Goal: Task Accomplishment & Management: Manage account settings

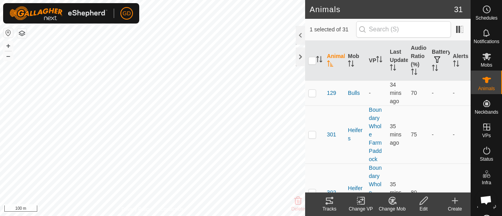
scroll to position [2604, 0]
click at [7, 44] on button "+" at bounding box center [8, 45] width 9 height 9
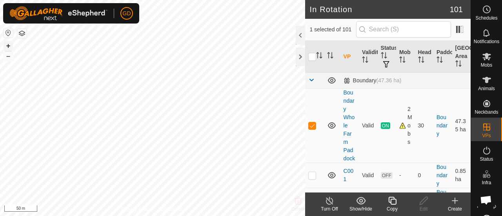
checkbox input "false"
checkbox input "true"
click at [313, 178] on p-checkbox at bounding box center [312, 175] width 8 height 6
click at [312, 178] on p-checkbox at bounding box center [312, 175] width 8 height 6
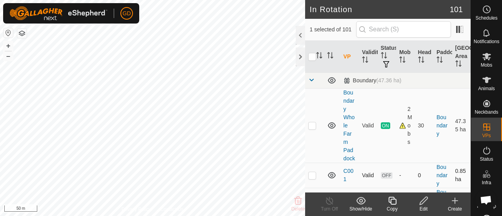
checkbox input "true"
click at [313, 56] on input "checkbox" at bounding box center [312, 57] width 8 height 8
checkbox input "true"
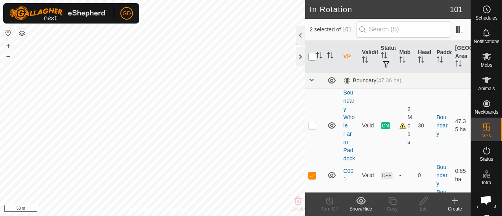
checkbox input "true"
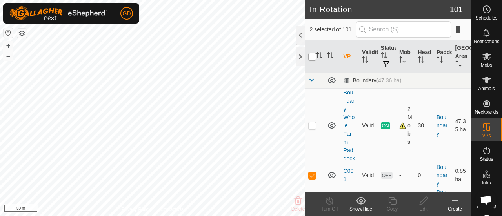
checkbox input "true"
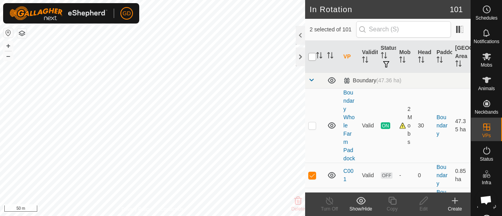
checkbox input "true"
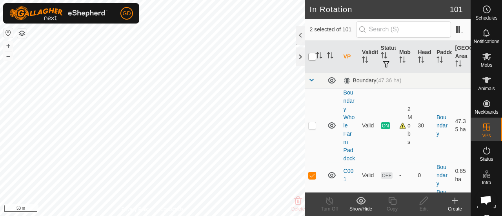
checkbox input "true"
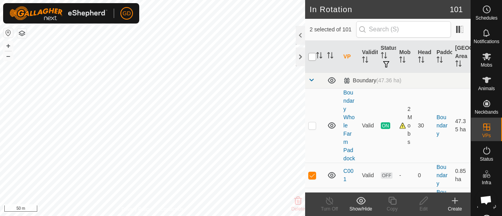
checkbox input "true"
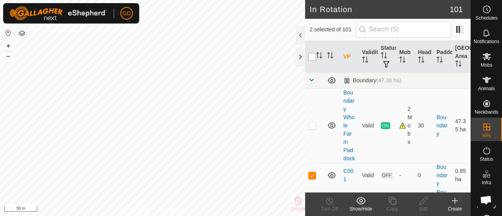
checkbox input "true"
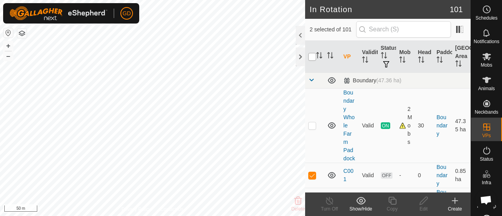
checkbox input "true"
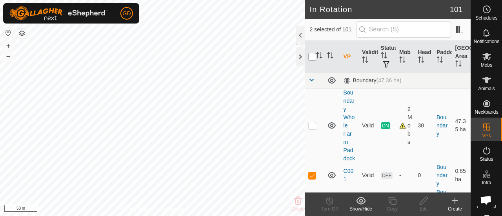
checkbox input "true"
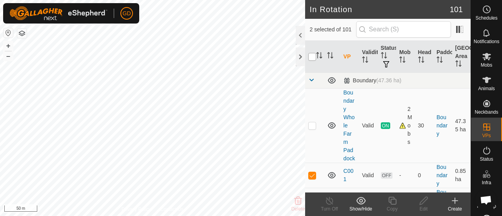
checkbox input "true"
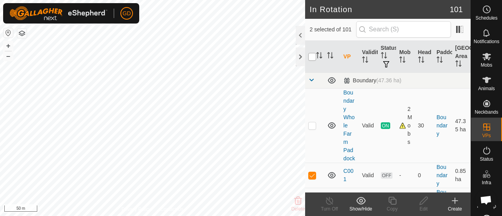
checkbox input "true"
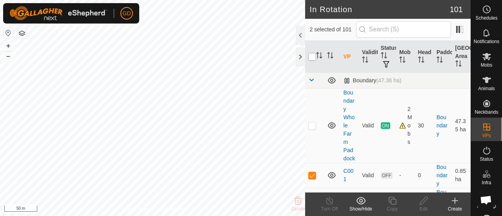
checkbox input "true"
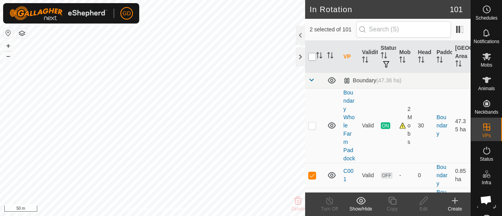
checkbox input "true"
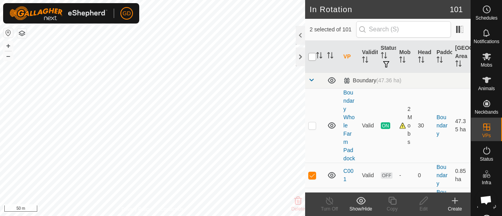
checkbox input "true"
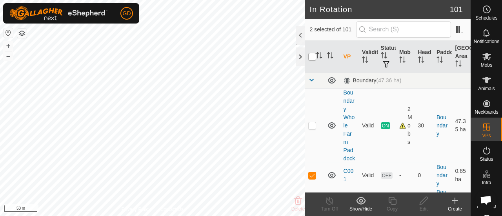
checkbox input "true"
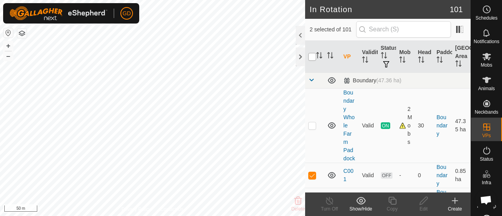
checkbox input "true"
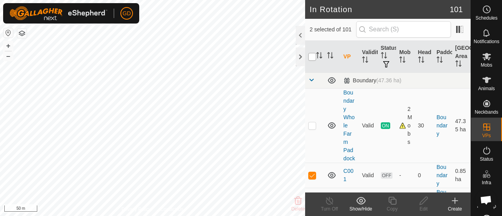
checkbox input "true"
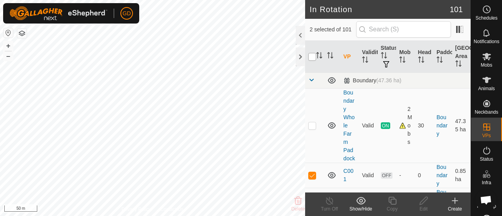
checkbox input "true"
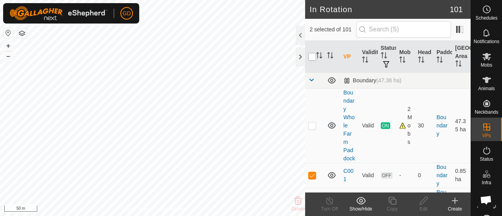
checkbox input "true"
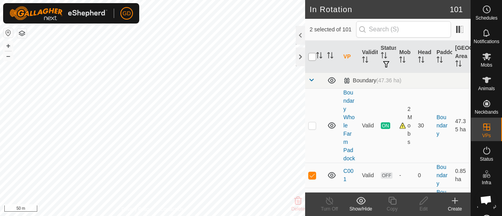
checkbox input "true"
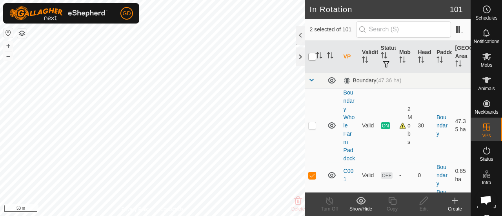
checkbox input "true"
click at [313, 56] on input "checkbox" at bounding box center [312, 57] width 8 height 8
checkbox input "false"
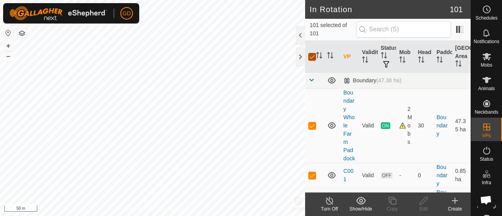
checkbox input "false"
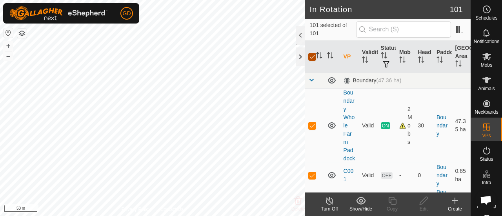
checkbox input "false"
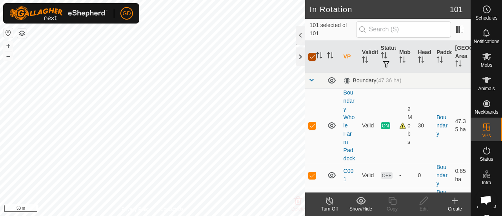
checkbox input "false"
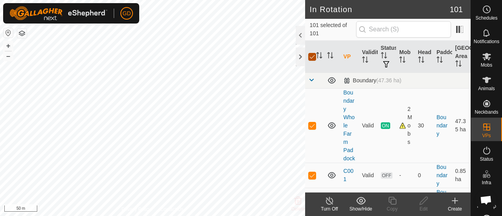
checkbox input "false"
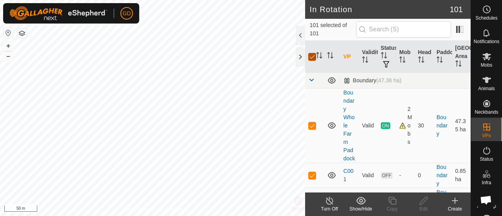
checkbox input "false"
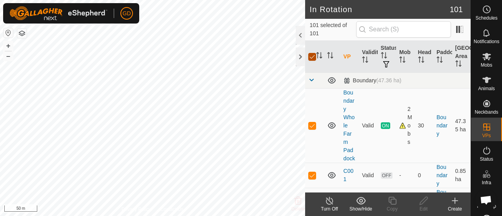
checkbox input "false"
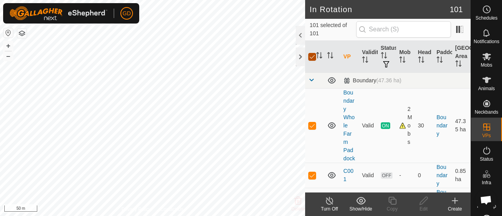
checkbox input "false"
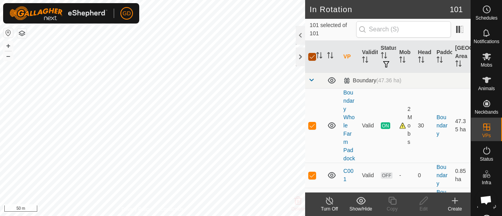
checkbox input "false"
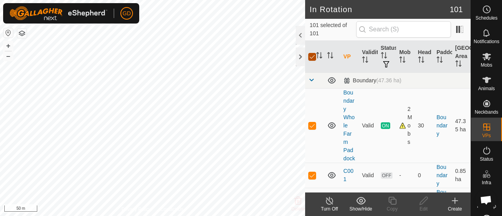
checkbox input "false"
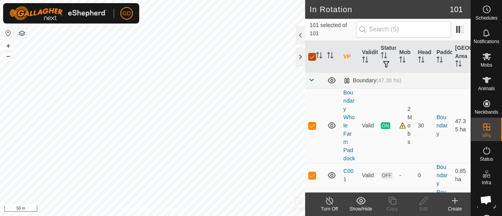
checkbox input "false"
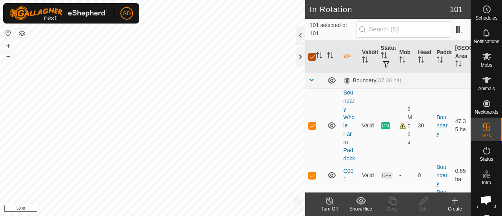
checkbox input "false"
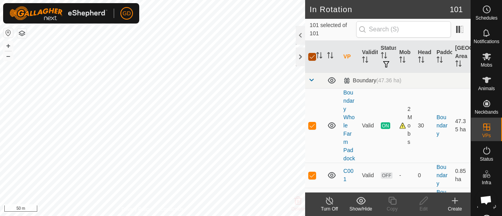
checkbox input "false"
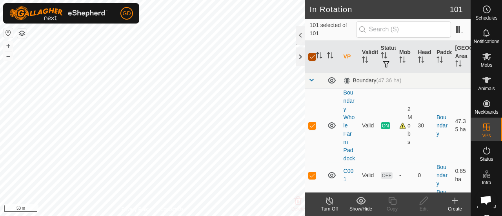
checkbox input "false"
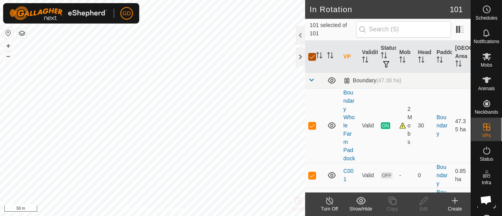
checkbox input "false"
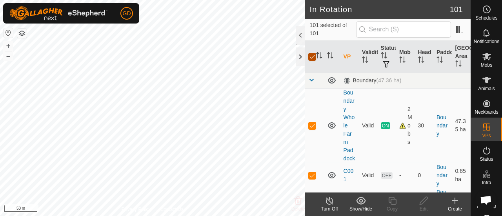
checkbox input "false"
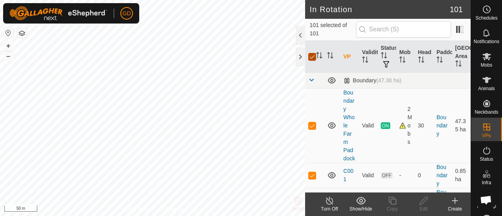
checkbox input "false"
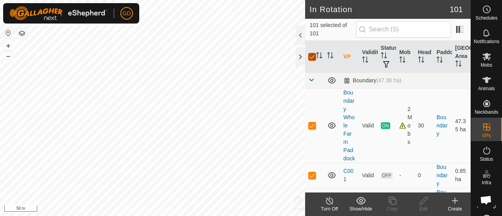
checkbox input "false"
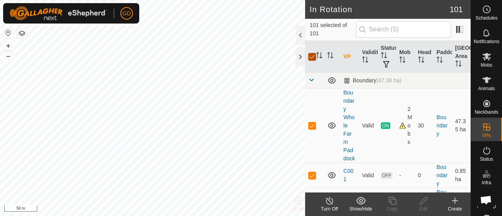
checkbox input "false"
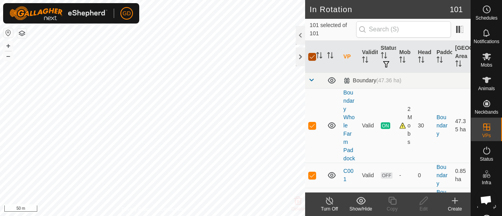
checkbox input "false"
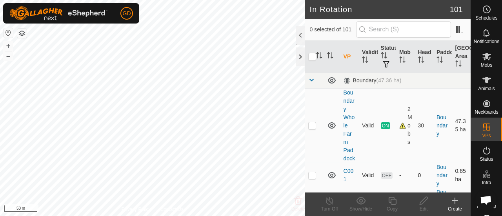
click at [313, 178] on p-checkbox at bounding box center [312, 175] width 8 height 6
click at [7, 45] on button "+" at bounding box center [8, 45] width 9 height 9
click at [422, 204] on icon at bounding box center [424, 201] width 8 height 8
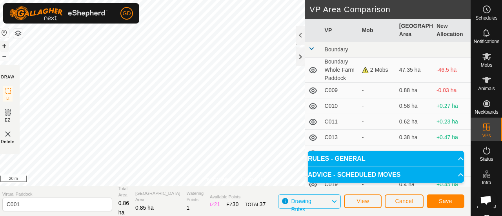
click at [9, 45] on button "+" at bounding box center [4, 45] width 9 height 9
click at [0, 148] on div "Privacy Policy Contact Us Status: OFF Type: Inclusion Zone + – ⇧ i 10 m DRAW IZ…" at bounding box center [233, 108] width 475 height 216
click at [41, 22] on div "GD Schedules Notifications Mobs Animals Neckbands VPs Status Infra Heatmap Help…" at bounding box center [251, 108] width 502 height 216
click at [25, 37] on div "Privacy Policy Contact Us Status: OFF Type: Inclusion Zone + – ⇧ i 10 m DRAW IZ…" at bounding box center [233, 108] width 475 height 216
click at [0, 91] on div "Privacy Policy Contact Us Status: OFF Type: Inclusion Zone + – ⇧ i 10 m DRAW IZ…" at bounding box center [233, 108] width 475 height 216
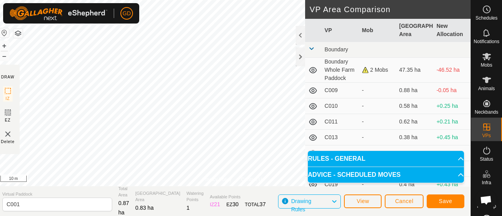
click at [0, 71] on div "Privacy Policy Contact Us Status: OFF Type: Inclusion Zone + – ⇧ i 10 m DRAW IZ…" at bounding box center [233, 108] width 475 height 216
click at [442, 199] on span "Save" at bounding box center [445, 201] width 13 height 6
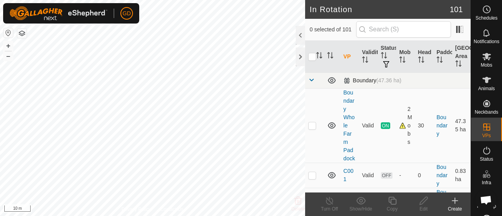
click at [311, 80] on span at bounding box center [311, 80] width 6 height 6
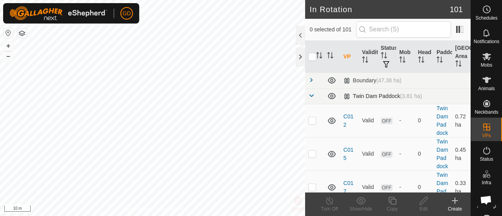
click at [315, 94] on td at bounding box center [314, 96] width 19 height 16
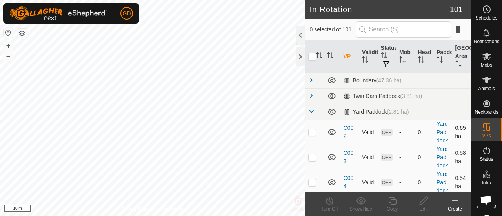
click at [313, 135] on p-checkbox at bounding box center [312, 132] width 8 height 6
click at [424, 202] on icon at bounding box center [424, 201] width 8 height 8
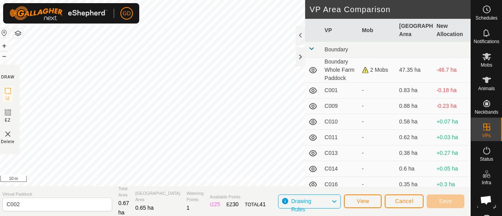
click at [23, 93] on div "Privacy Policy Contact Us C002 Status: OFF Type: Inclusion Zone + – ⇧ i 10 m DR…" at bounding box center [233, 108] width 475 height 216
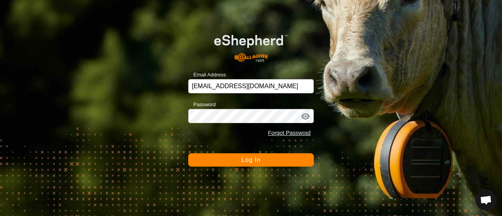
click at [248, 160] on span "Log In" at bounding box center [250, 159] width 19 height 7
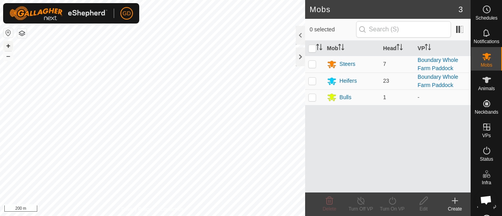
click at [7, 44] on button "+" at bounding box center [8, 45] width 9 height 9
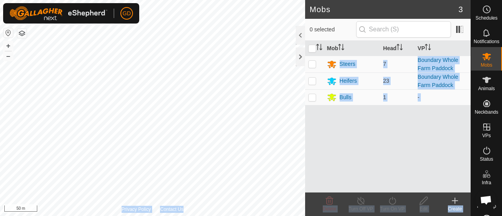
click at [265, 153] on div "Mobs 3 0 selected Mob Head VP Steers 7 Boundary Whole Farm Paddock Heifers 23 B…" at bounding box center [235, 108] width 471 height 216
drag, startPoint x: 306, startPoint y: 149, endPoint x: 298, endPoint y: 64, distance: 85.4
click at [298, 64] on div "Mobs 3 0 selected Mob Head VP Steers 7 Boundary Whole Farm Paddock Heifers 23 B…" at bounding box center [235, 108] width 471 height 216
click at [251, 216] on html "GD Schedules Notifications Mobs Animals Neckbands VPs Status Infra Heatmap Help…" at bounding box center [251, 108] width 502 height 216
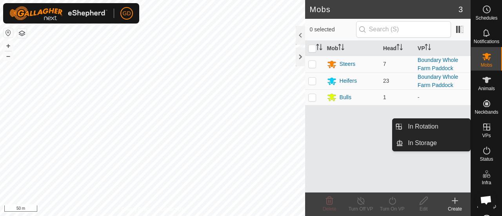
click at [487, 127] on icon at bounding box center [486, 126] width 9 height 9
click at [483, 127] on icon at bounding box center [486, 127] width 7 height 7
click at [421, 130] on link "In Rotation" at bounding box center [436, 127] width 67 height 16
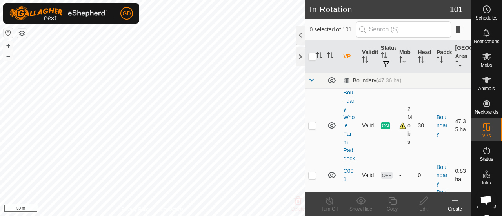
click at [314, 178] on p-checkbox at bounding box center [312, 175] width 8 height 6
click at [9, 45] on button "+" at bounding box center [8, 45] width 9 height 9
click at [8, 44] on button "+" at bounding box center [8, 45] width 9 height 9
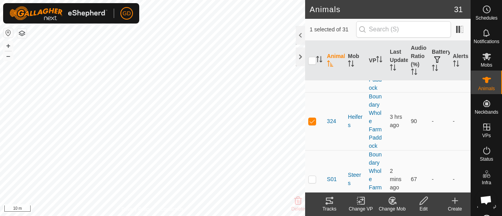
scroll to position [1253, 0]
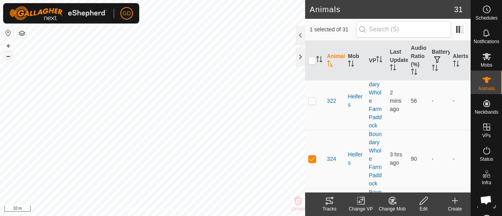
click at [8, 55] on button "–" at bounding box center [8, 55] width 9 height 9
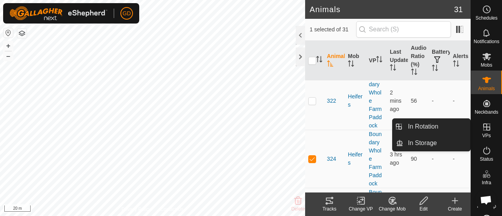
click at [483, 129] on icon at bounding box center [486, 127] width 7 height 7
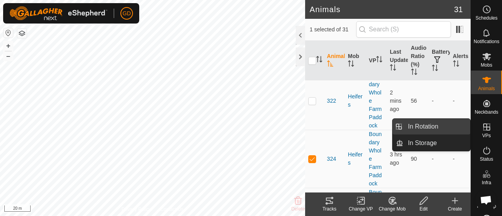
click at [421, 127] on link "In Rotation" at bounding box center [436, 127] width 67 height 16
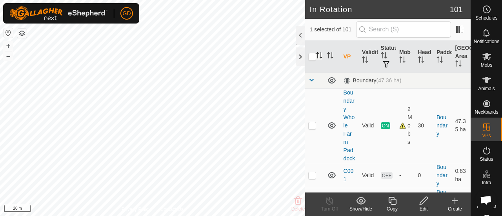
click at [320, 55] on icon "Activate to sort" at bounding box center [319, 55] width 6 height 6
click at [312, 80] on span at bounding box center [311, 80] width 6 height 6
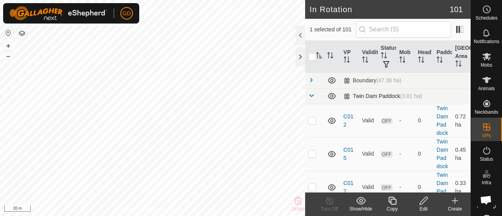
click at [311, 96] on span at bounding box center [311, 96] width 6 height 6
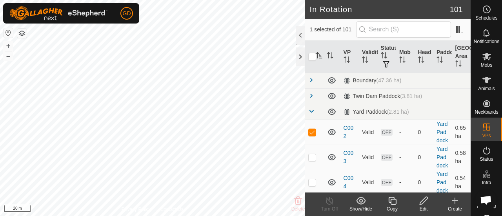
click at [425, 200] on icon at bounding box center [424, 201] width 8 height 8
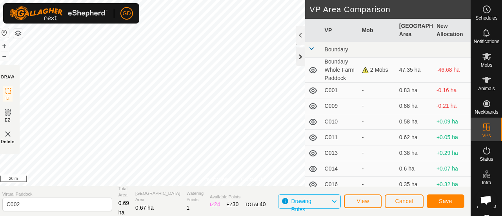
click at [303, 65] on div "Privacy Policy Contact Us Status: OFF Type: Inclusion Zone + – ⇧ i 20 m DRAW IZ…" at bounding box center [233, 108] width 475 height 216
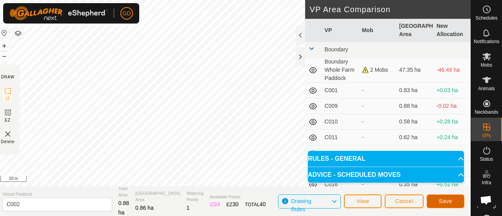
click at [443, 199] on span "Save" at bounding box center [445, 201] width 13 height 6
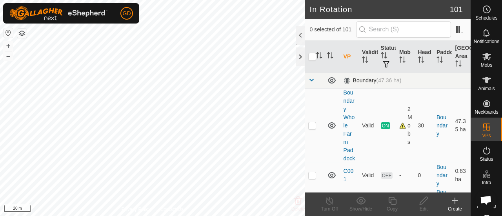
click at [309, 77] on span at bounding box center [311, 80] width 6 height 6
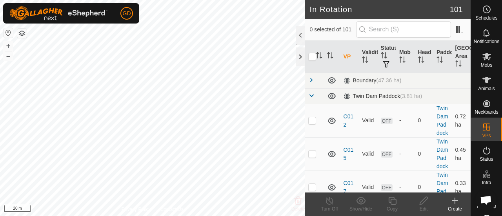
click at [314, 97] on span at bounding box center [311, 96] width 6 height 6
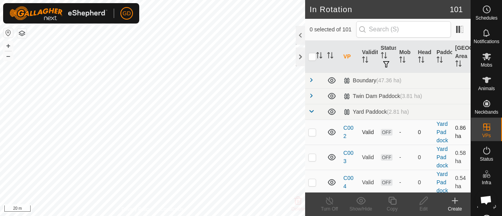
click at [313, 135] on p-checkbox at bounding box center [312, 132] width 8 height 6
click at [312, 160] on p-checkbox at bounding box center [312, 157] width 8 height 6
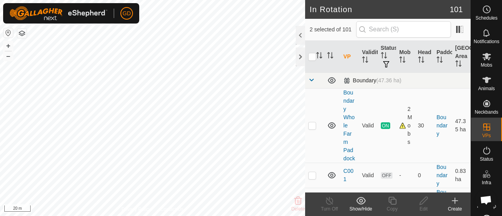
click at [311, 78] on span at bounding box center [311, 80] width 6 height 6
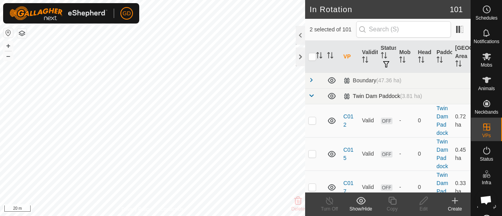
click at [312, 95] on span at bounding box center [311, 96] width 6 height 6
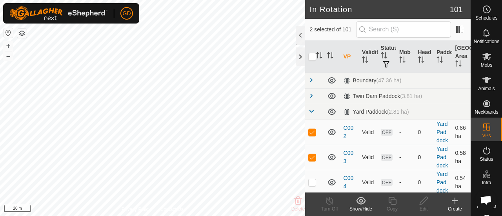
click at [312, 160] on p-checkbox at bounding box center [312, 157] width 8 height 6
click at [311, 135] on p-checkbox at bounding box center [312, 132] width 8 height 6
click at [423, 200] on icon at bounding box center [424, 200] width 10 height 9
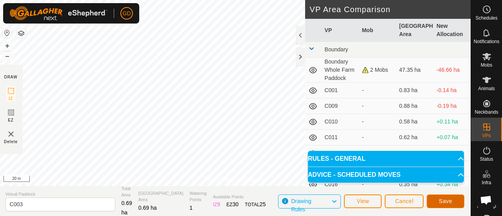
click at [441, 200] on span "Save" at bounding box center [445, 201] width 13 height 6
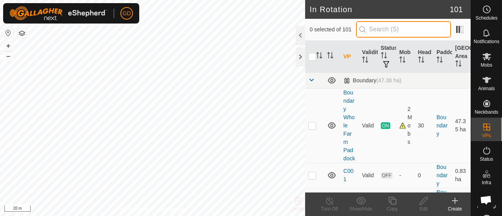
click at [392, 28] on input "text" at bounding box center [403, 29] width 95 height 16
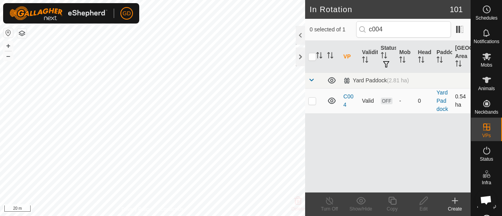
click at [309, 100] on p-checkbox at bounding box center [312, 101] width 8 height 6
click at [424, 201] on icon at bounding box center [424, 201] width 8 height 8
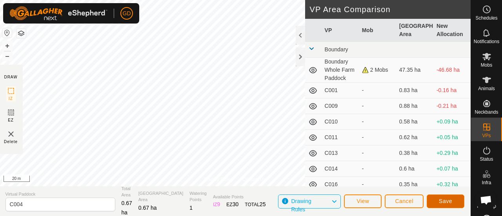
click at [441, 200] on span "Save" at bounding box center [445, 201] width 13 height 6
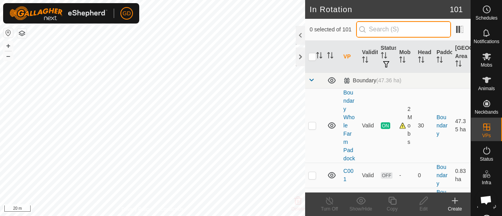
click at [390, 30] on input "text" at bounding box center [403, 29] width 95 height 16
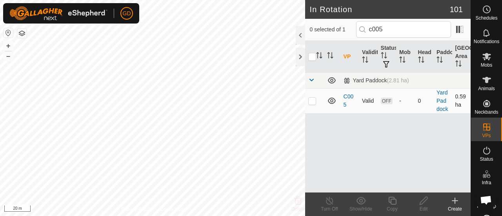
click at [313, 100] on p-checkbox at bounding box center [312, 101] width 8 height 6
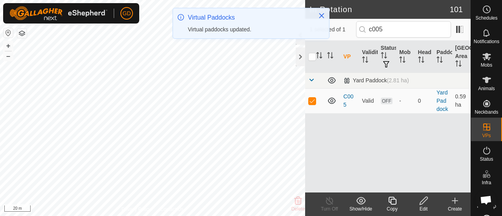
click at [425, 199] on icon at bounding box center [424, 200] width 10 height 9
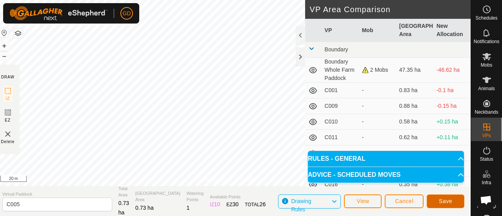
click at [445, 201] on span "Save" at bounding box center [445, 201] width 13 height 6
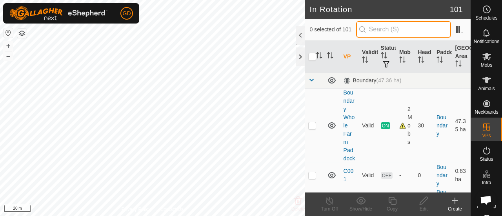
click at [381, 28] on input "text" at bounding box center [403, 29] width 95 height 16
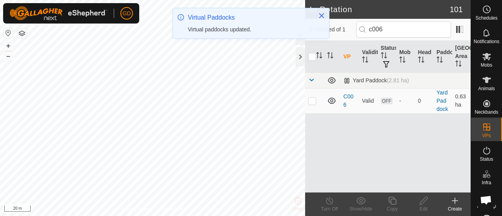
click at [313, 100] on p-checkbox at bounding box center [312, 101] width 8 height 6
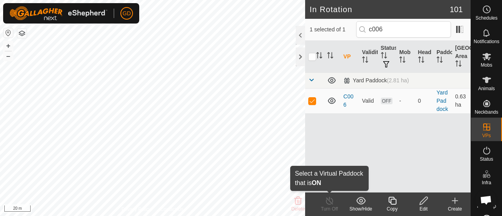
click at [320, 198] on div "In Rotation 101 1 selected of 1 c006 VP Validity Status Mob Head Paddock Grazin…" at bounding box center [235, 108] width 471 height 216
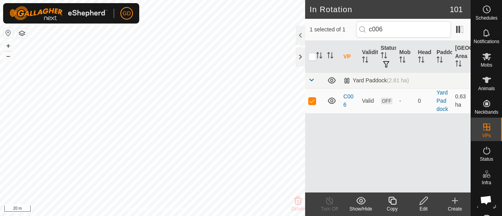
click at [422, 199] on icon at bounding box center [424, 200] width 10 height 9
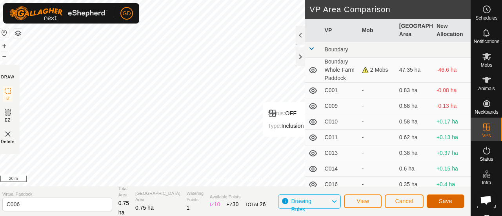
click at [443, 200] on span "Save" at bounding box center [445, 201] width 13 height 6
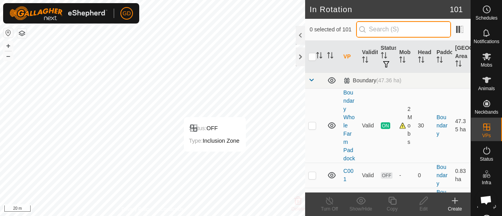
click at [385, 29] on input "text" at bounding box center [403, 29] width 95 height 16
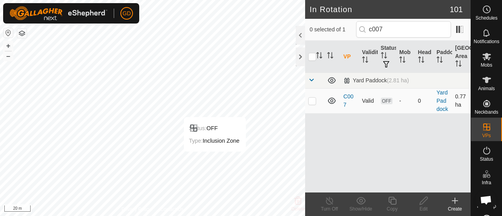
click at [312, 98] on p-checkbox at bounding box center [312, 101] width 8 height 6
click at [422, 202] on icon at bounding box center [424, 200] width 10 height 9
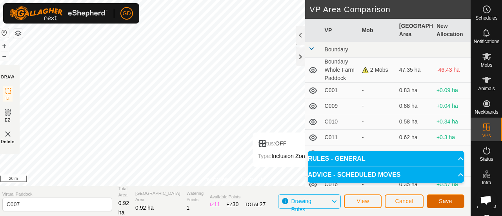
click at [445, 199] on span "Save" at bounding box center [445, 201] width 13 height 6
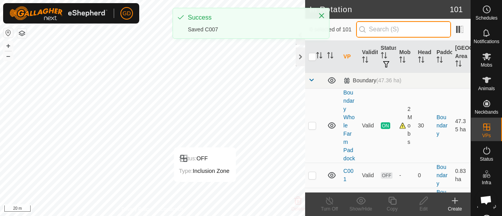
click at [384, 29] on input "text" at bounding box center [403, 29] width 95 height 16
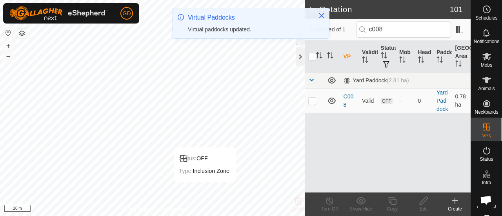
click at [312, 99] on p-checkbox at bounding box center [312, 101] width 8 height 6
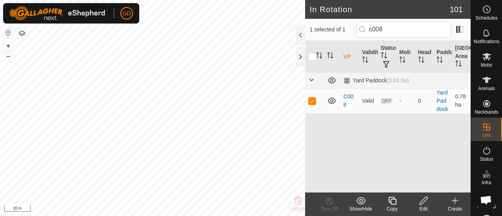
click at [424, 205] on icon at bounding box center [424, 200] width 10 height 9
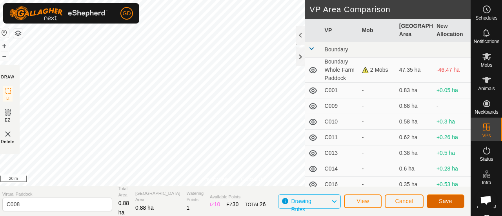
click at [444, 199] on span "Save" at bounding box center [445, 201] width 13 height 6
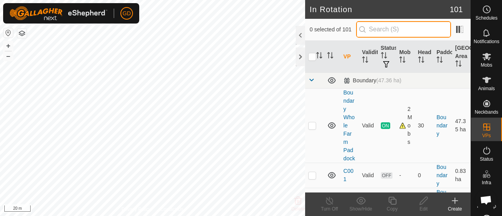
click at [388, 29] on input "text" at bounding box center [403, 29] width 95 height 16
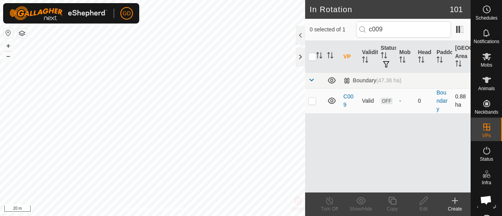
click at [314, 99] on p-checkbox at bounding box center [312, 101] width 8 height 6
click at [424, 203] on icon at bounding box center [424, 200] width 10 height 9
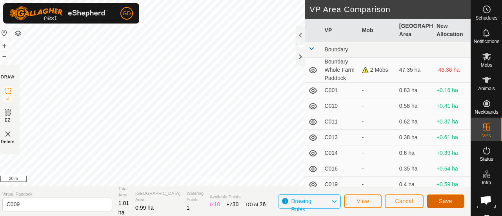
click at [446, 201] on span "Save" at bounding box center [445, 201] width 13 height 6
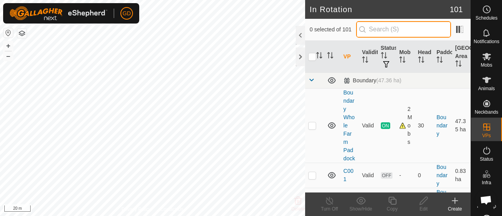
click at [380, 30] on input "text" at bounding box center [403, 29] width 95 height 16
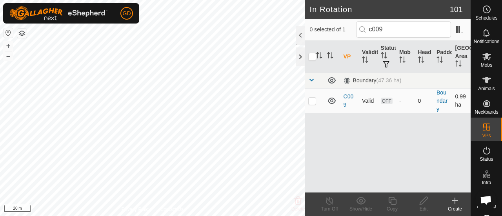
click at [313, 99] on p-checkbox at bounding box center [312, 101] width 8 height 6
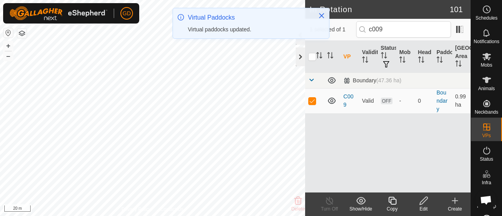
click at [299, 56] on div at bounding box center [300, 56] width 9 height 19
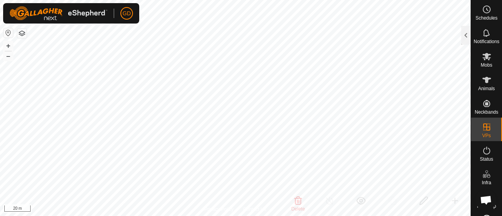
click at [362, 0] on html "GD Schedules Notifications Mobs Animals Neckbands VPs Status Infra Heatmap Help…" at bounding box center [251, 108] width 502 height 216
click at [9, 56] on button "–" at bounding box center [8, 55] width 9 height 9
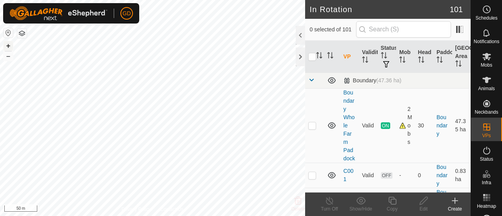
click at [12, 44] on button "+" at bounding box center [8, 45] width 9 height 9
click at [10, 46] on button "+" at bounding box center [8, 45] width 9 height 9
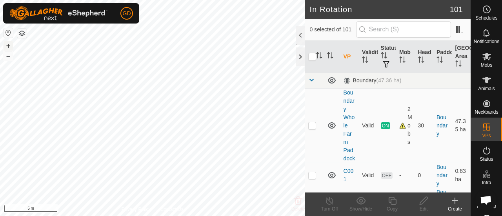
click at [8, 45] on button "+" at bounding box center [8, 45] width 9 height 9
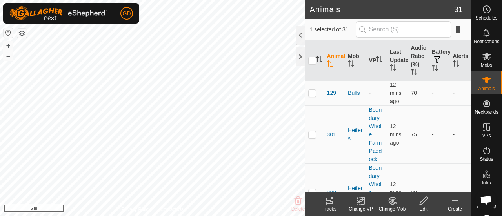
click at [327, 202] on icon at bounding box center [329, 200] width 9 height 9
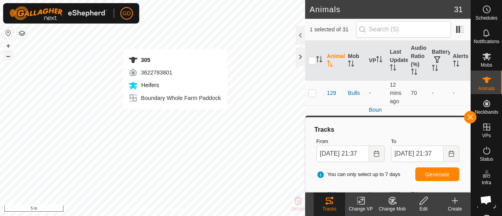
checkbox input "false"
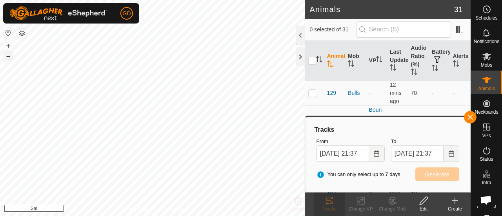
click at [10, 57] on button "–" at bounding box center [8, 55] width 9 height 9
click at [100, 216] on html "GD Schedules Notifications Mobs Animals Neckbands VPs Status Infra Heatmap Help…" at bounding box center [251, 108] width 502 height 216
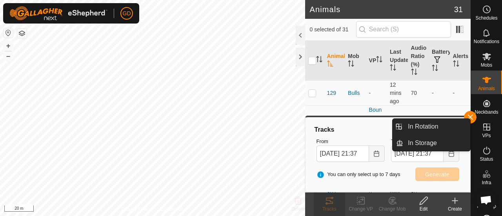
click at [482, 126] on icon at bounding box center [486, 126] width 9 height 9
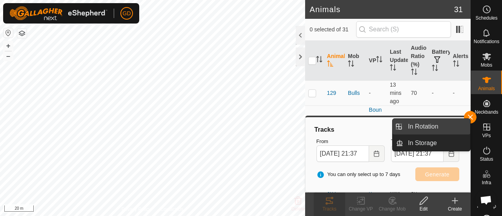
click at [424, 128] on link "In Rotation" at bounding box center [436, 127] width 67 height 16
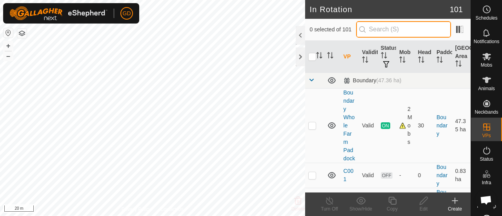
click at [387, 29] on input "text" at bounding box center [403, 29] width 95 height 16
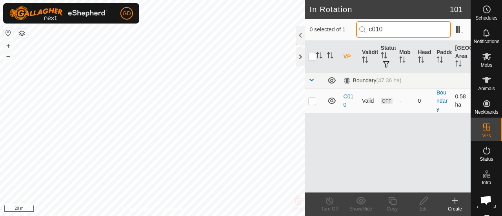
type input "c010"
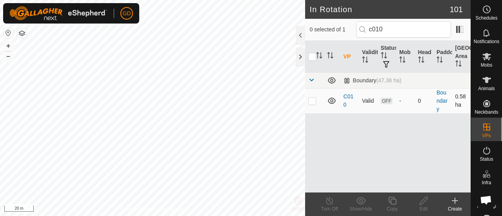
click at [311, 101] on p-checkbox at bounding box center [312, 101] width 8 height 6
checkbox input "false"
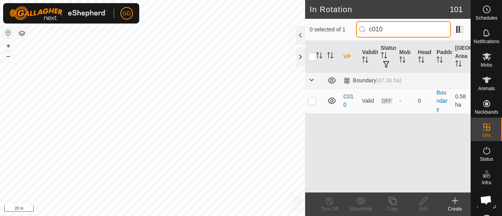
click at [393, 30] on input "c010" at bounding box center [403, 29] width 95 height 16
type input "c011"
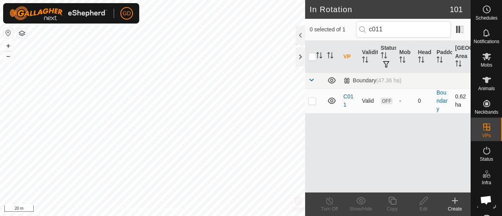
click at [313, 101] on p-checkbox at bounding box center [312, 101] width 8 height 6
checkbox input "true"
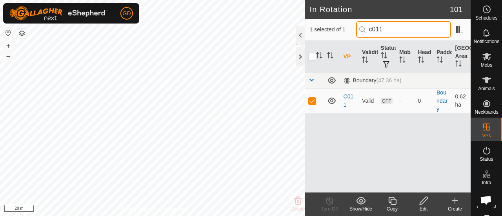
click at [403, 27] on input "c011" at bounding box center [403, 29] width 95 height 16
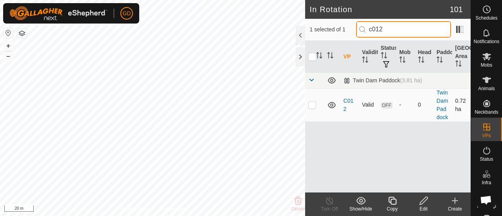
type input "c012"
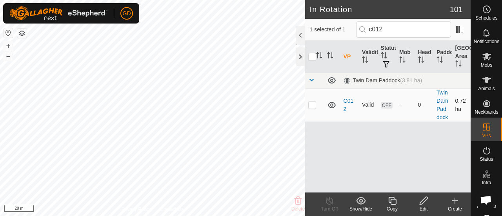
click at [312, 105] on p-checkbox at bounding box center [312, 105] width 8 height 6
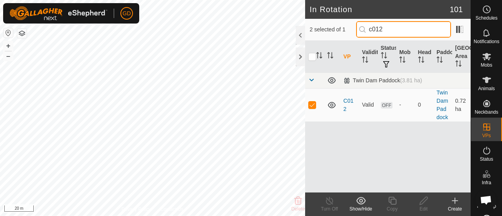
click at [397, 31] on input "c012" at bounding box center [403, 29] width 95 height 16
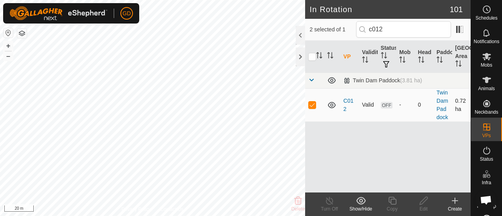
click at [316, 104] on p-tablecheckbox at bounding box center [312, 105] width 8 height 6
checkbox input "false"
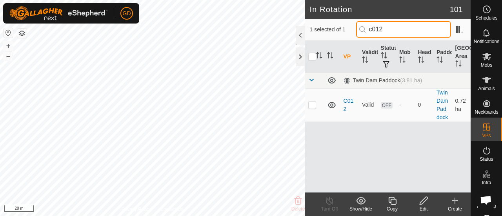
click at [401, 33] on input "c012" at bounding box center [403, 29] width 95 height 16
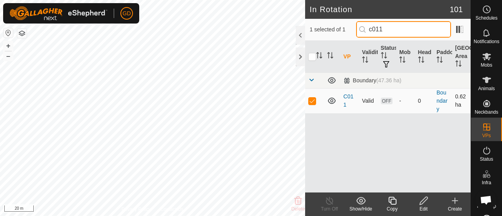
type input "c011"
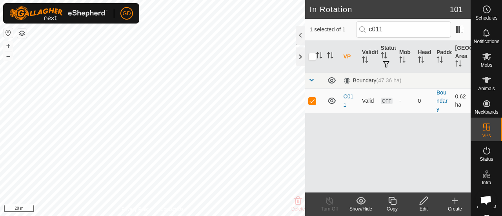
click at [312, 102] on p-checkbox at bounding box center [312, 101] width 8 height 6
checkbox input "false"
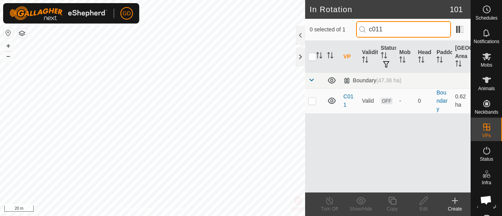
click at [395, 29] on input "c011" at bounding box center [403, 29] width 95 height 16
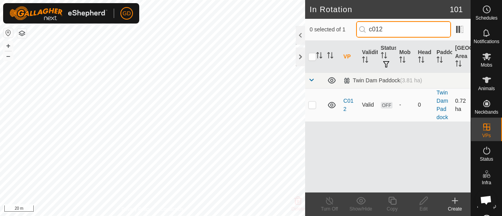
type input "c012"
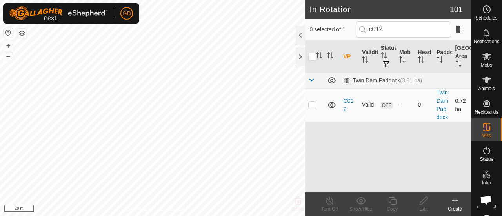
click at [312, 103] on p-checkbox at bounding box center [312, 105] width 8 height 6
checkbox input "true"
click at [421, 200] on icon at bounding box center [424, 200] width 10 height 9
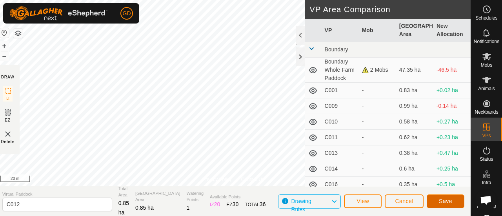
click at [441, 199] on span "Save" at bounding box center [445, 201] width 13 height 6
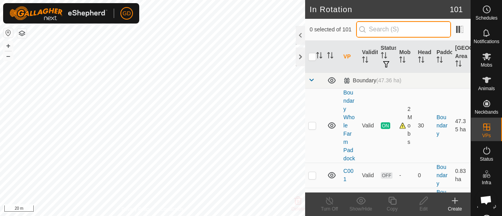
click at [387, 24] on input "text" at bounding box center [403, 29] width 95 height 16
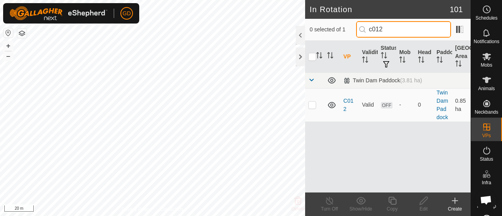
type input "c012"
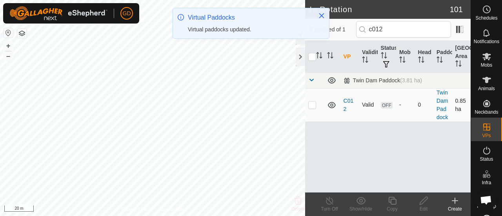
click at [312, 106] on p-checkbox at bounding box center [312, 105] width 8 height 6
checkbox input "true"
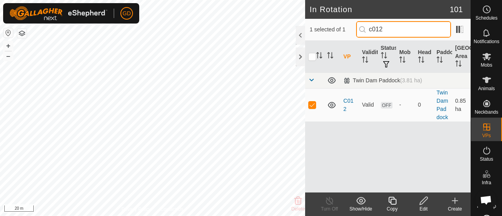
click at [398, 28] on input "c012" at bounding box center [403, 29] width 95 height 16
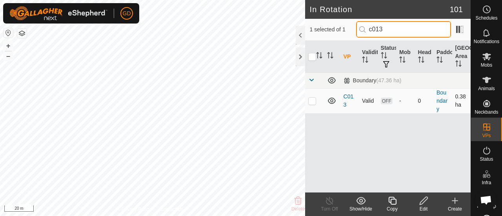
type input "c013"
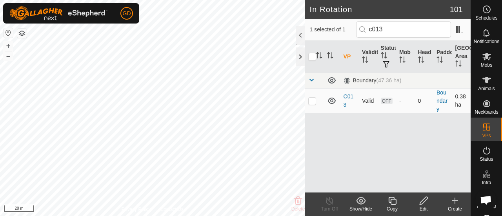
click at [312, 101] on p-checkbox at bounding box center [312, 101] width 8 height 6
checkbox input "true"
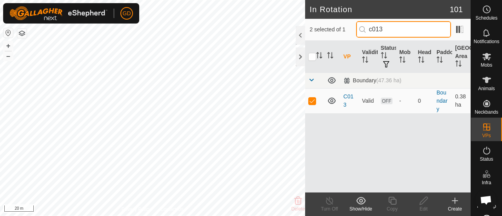
click at [398, 25] on input "c013" at bounding box center [403, 29] width 95 height 16
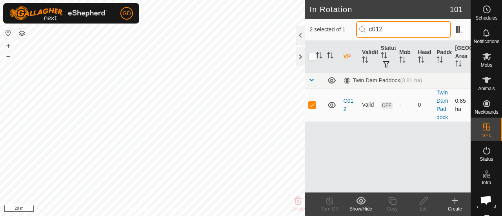
type input "c012"
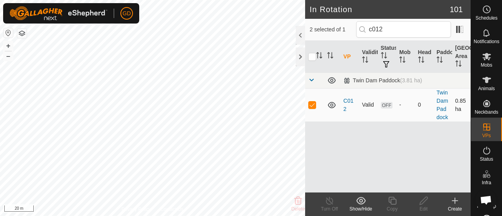
click at [312, 102] on p-checkbox at bounding box center [312, 105] width 8 height 6
checkbox input "false"
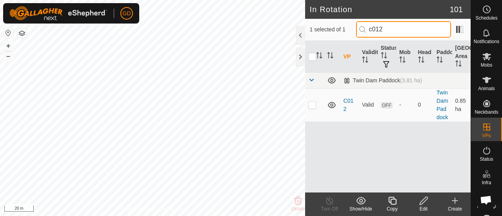
click at [396, 33] on input "c012" at bounding box center [403, 29] width 95 height 16
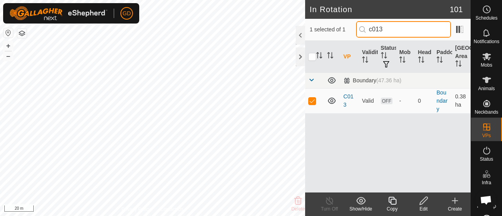
type input "c013"
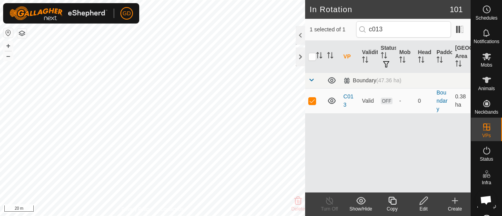
click at [422, 200] on icon at bounding box center [424, 200] width 10 height 9
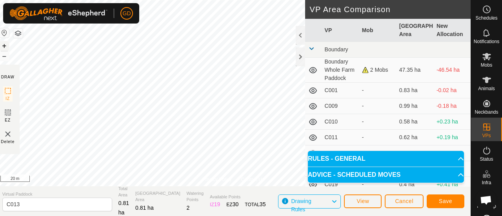
click at [9, 47] on button "+" at bounding box center [4, 45] width 9 height 9
click at [448, 201] on span "Save" at bounding box center [445, 201] width 13 height 6
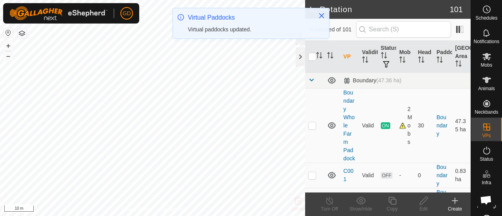
click at [94, 216] on html "GD Schedules Notifications Mobs Animals Neckbands VPs Status Infra Heatmap Help…" at bounding box center [251, 108] width 502 height 216
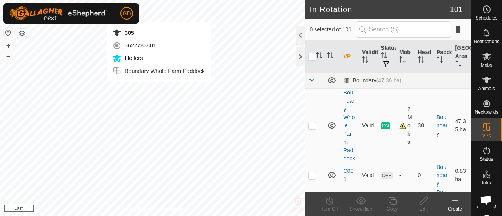
scroll to position [2604, 0]
